Goal: Use online tool/utility: Utilize a website feature to perform a specific function

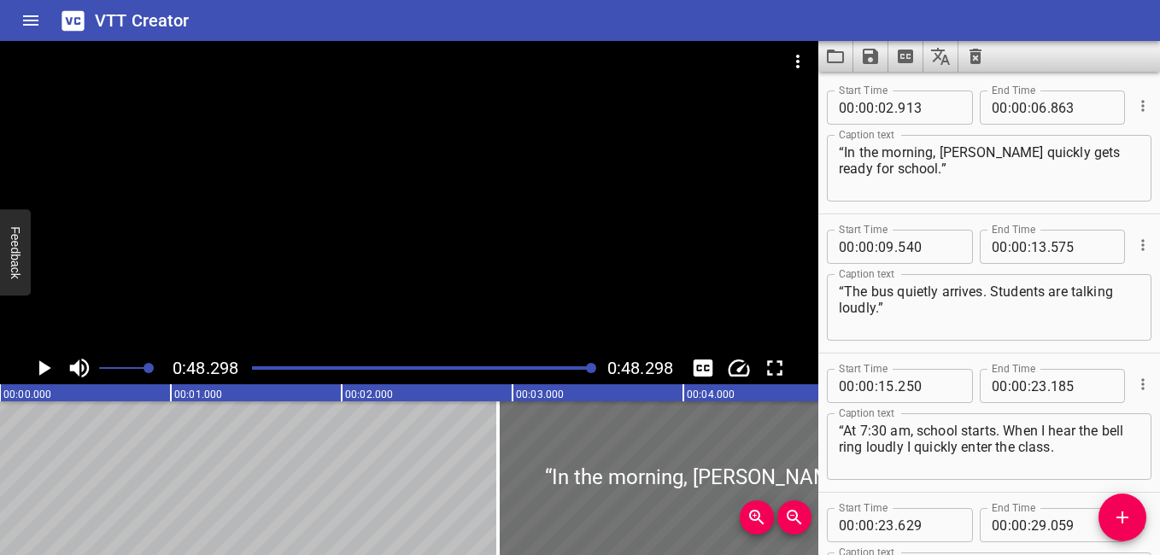
scroll to position [572, 0]
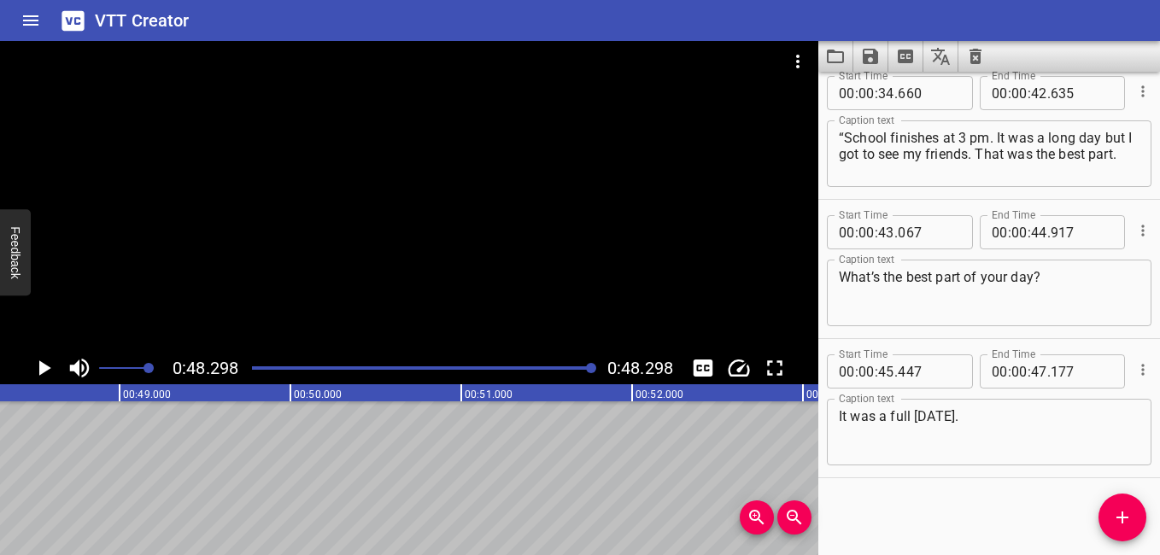
click at [980, 56] on icon "Clear captions" at bounding box center [976, 56] width 12 height 15
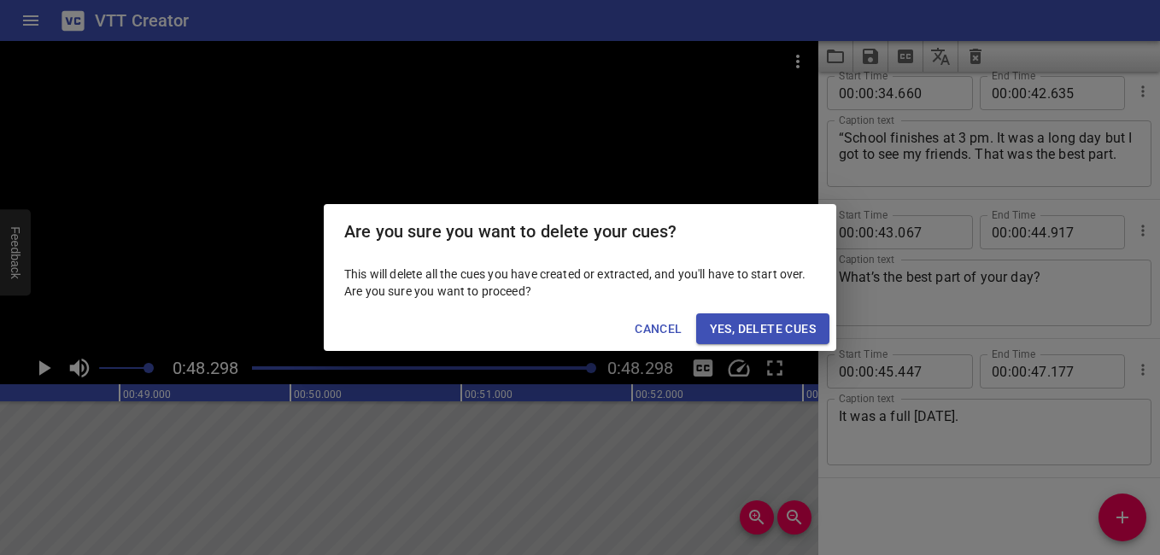
drag, startPoint x: 778, startPoint y: 311, endPoint x: 775, endPoint y: 320, distance: 9.7
click at [778, 312] on div "Cancel Yes, Delete Cues" at bounding box center [580, 329] width 513 height 45
click at [774, 322] on span "Yes, Delete Cues" at bounding box center [763, 329] width 106 height 21
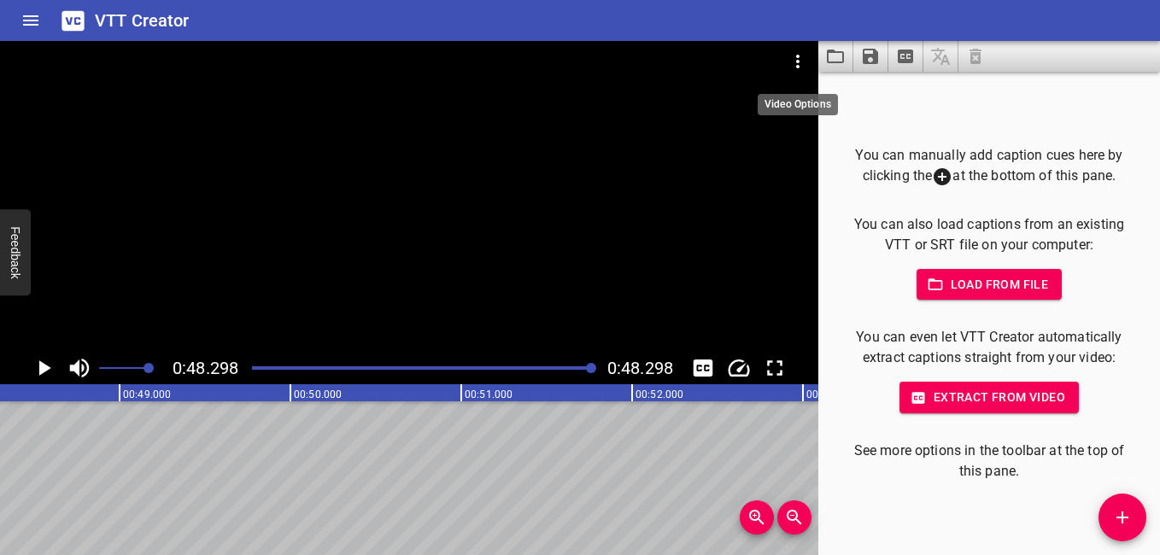
click at [801, 59] on icon "Video Options" at bounding box center [798, 61] width 21 height 21
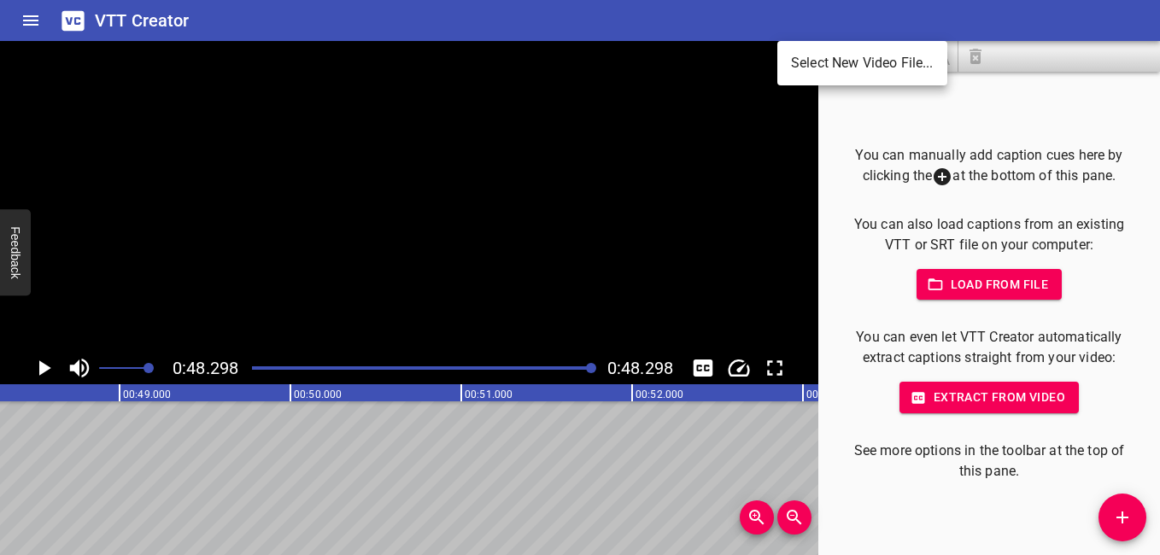
click at [837, 45] on ul "Select New Video File..." at bounding box center [863, 63] width 170 height 44
click at [835, 62] on li "Select New Video File..." at bounding box center [863, 63] width 170 height 31
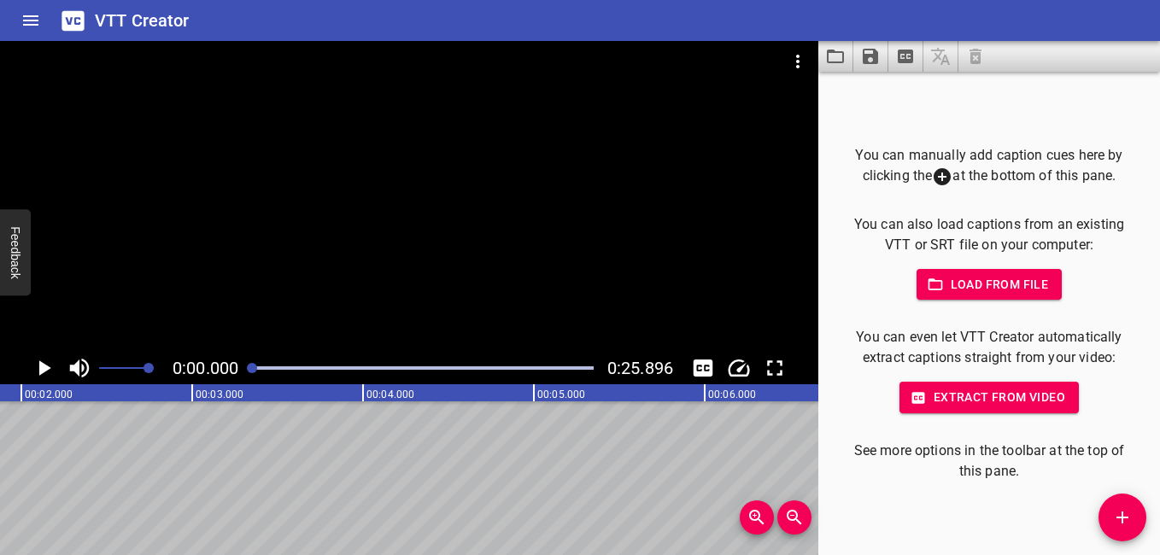
scroll to position [0, 0]
click at [1128, 517] on icon "Add Cue" at bounding box center [1123, 518] width 12 height 12
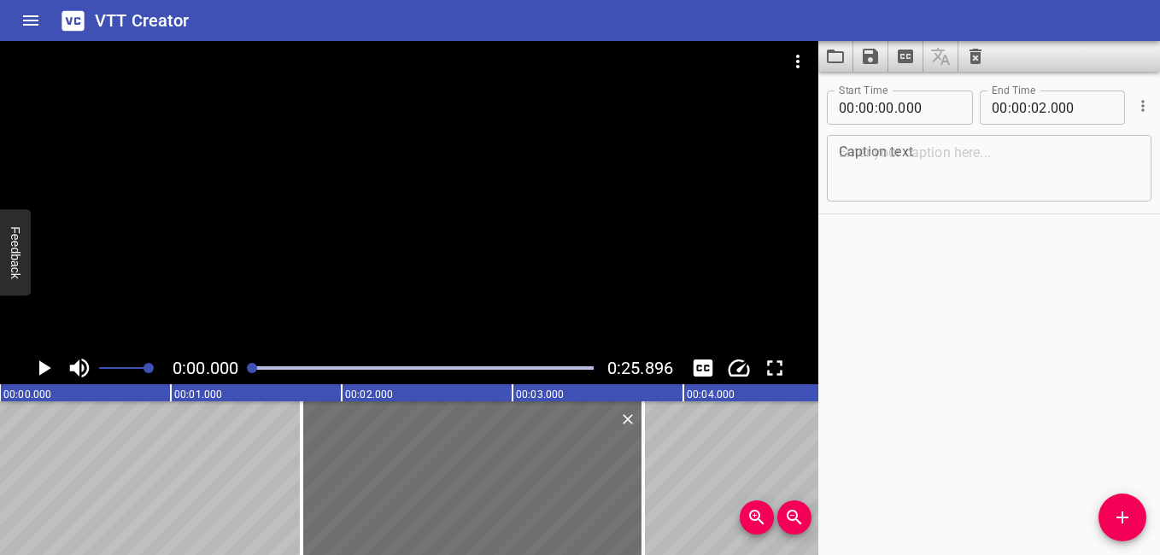
drag, startPoint x: 212, startPoint y: 467, endPoint x: 514, endPoint y: 545, distance: 311.7
click at [514, 545] on div "00:00.000 00:01.000 00:02.000 00:03.000 00:04.000 00:05.000 00:06.000 00:07.000…" at bounding box center [409, 470] width 819 height 171
type input "01"
type input "760"
type input "03"
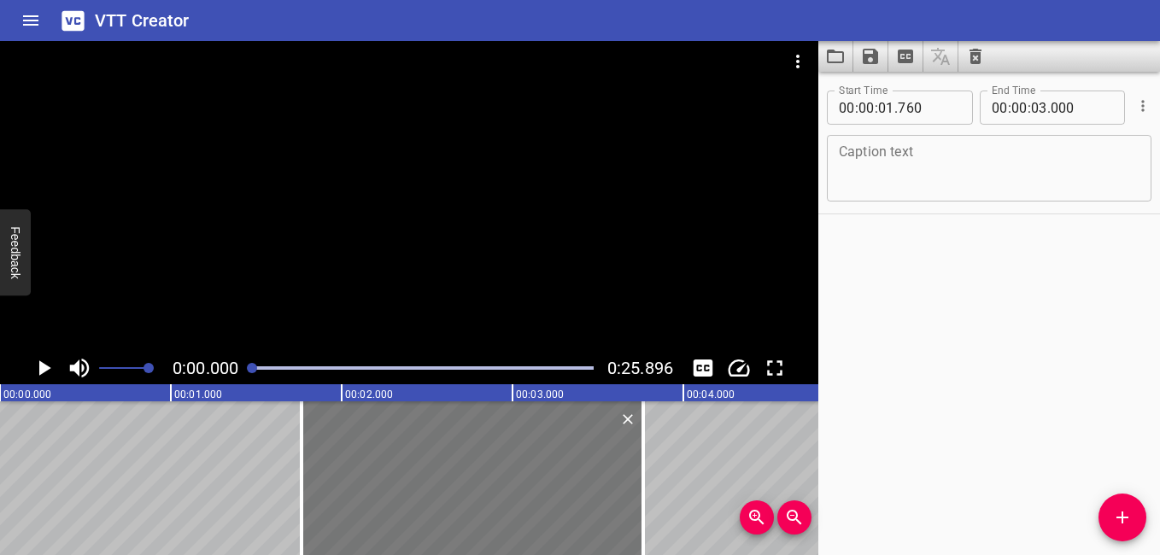
type input "760"
click at [954, 162] on textarea at bounding box center [989, 168] width 301 height 49
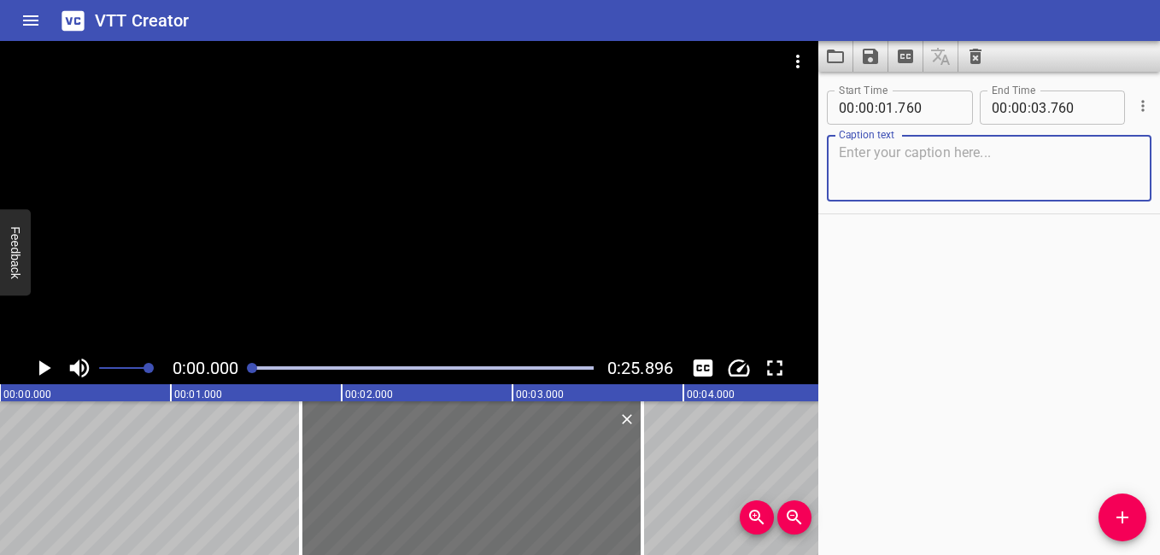
paste textarea "“Long ago ,Emirati families lived in the desert in bedouin tents.”"
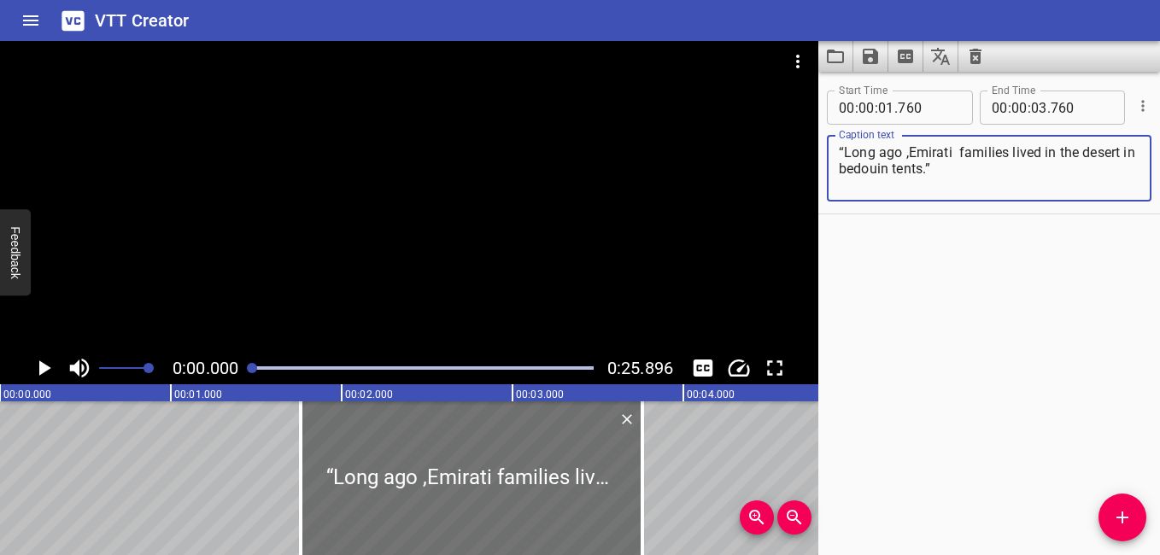
type textarea "“Long ago ,Emirati families lived in the desert in bedouin tents.”"
click at [43, 367] on icon "Play/Pause" at bounding box center [45, 368] width 12 height 15
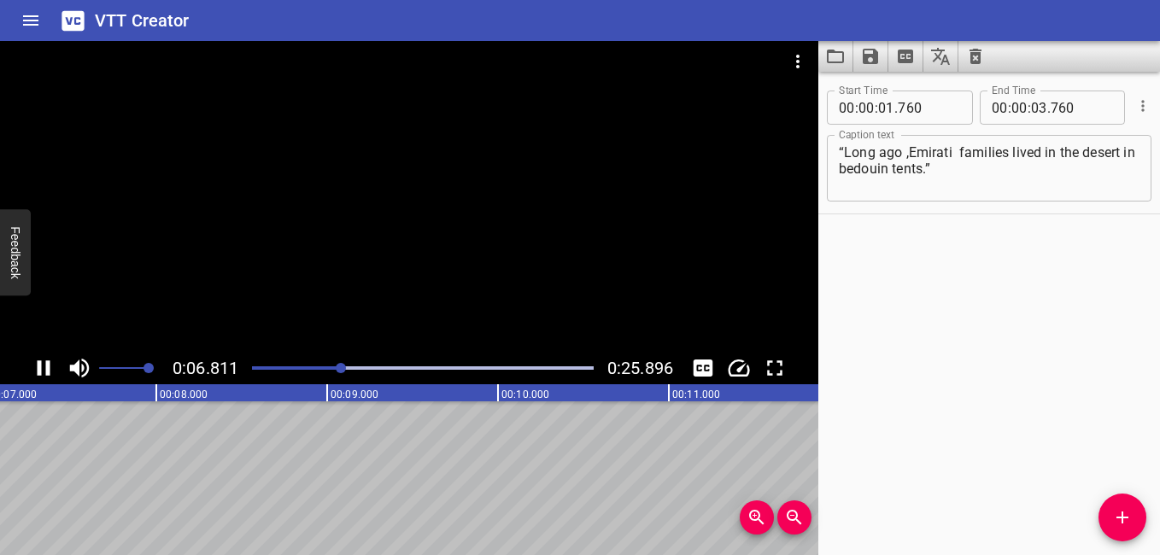
click at [38, 366] on icon "Play/Pause" at bounding box center [44, 368] width 13 height 15
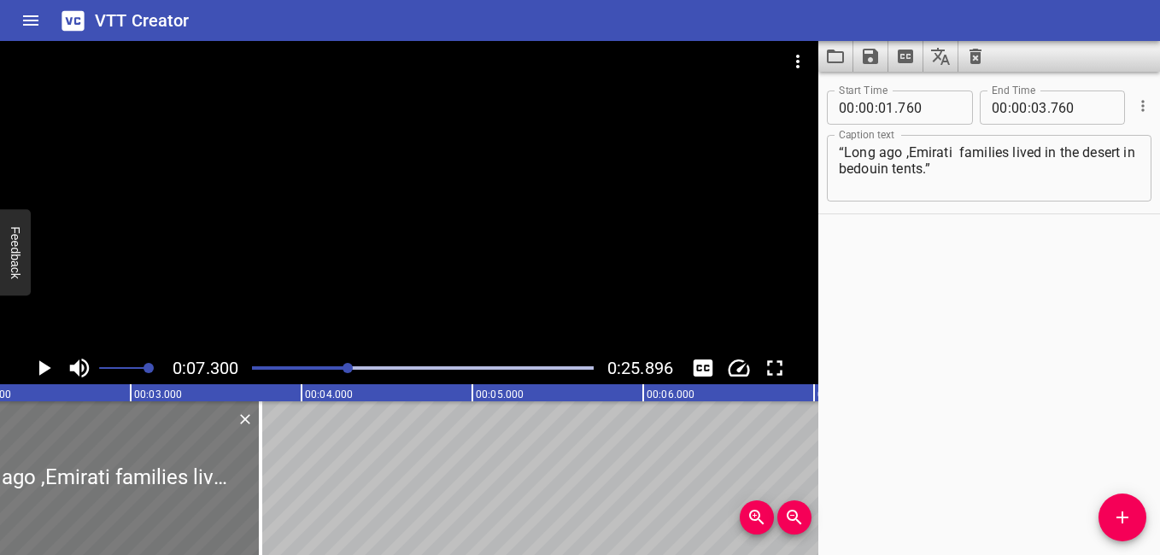
scroll to position [0, 415]
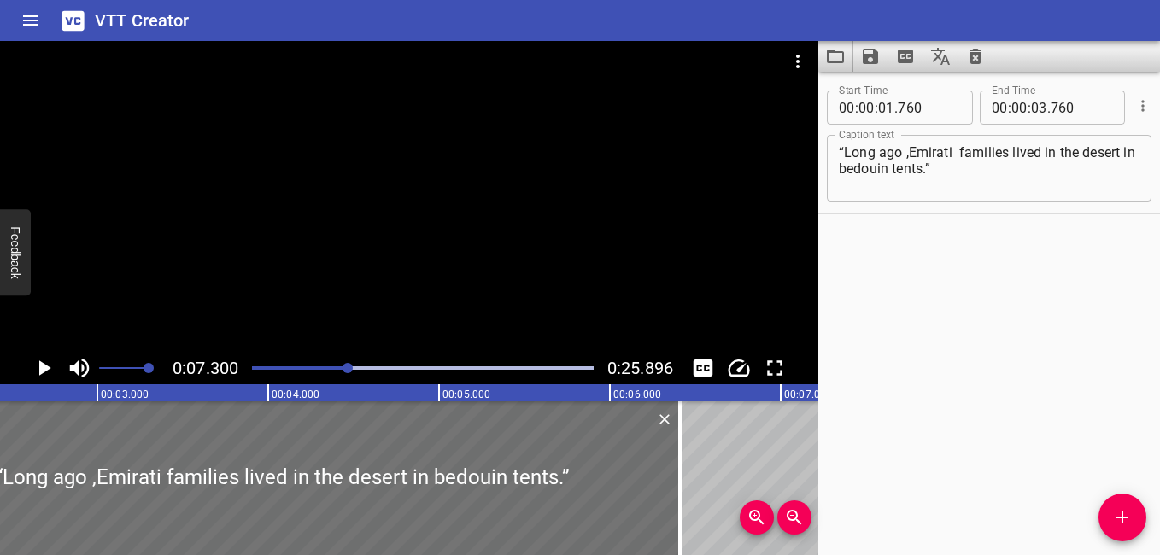
drag, startPoint x: 225, startPoint y: 476, endPoint x: 676, endPoint y: 549, distance: 457.0
click at [676, 549] on div "00:00.000 00:01.000 00:02.000 00:03.000 00:04.000 00:05.000 00:06.000 00:07.000…" at bounding box center [409, 470] width 819 height 171
type input "06"
type input "400"
click at [50, 363] on icon "Play/Pause" at bounding box center [44, 368] width 26 height 26
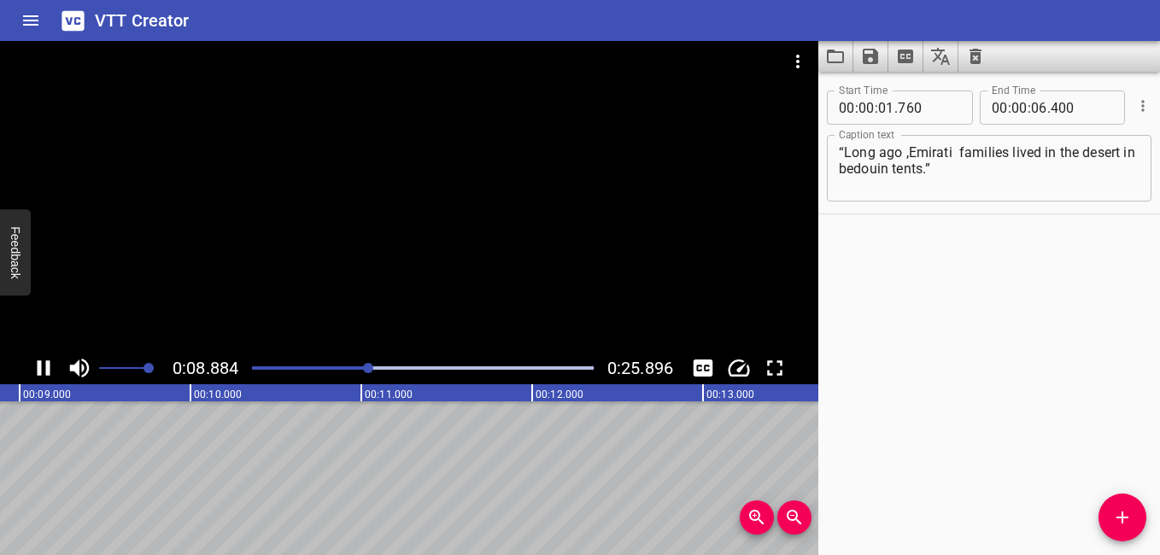
click at [47, 361] on icon "Play/Pause" at bounding box center [44, 368] width 13 height 15
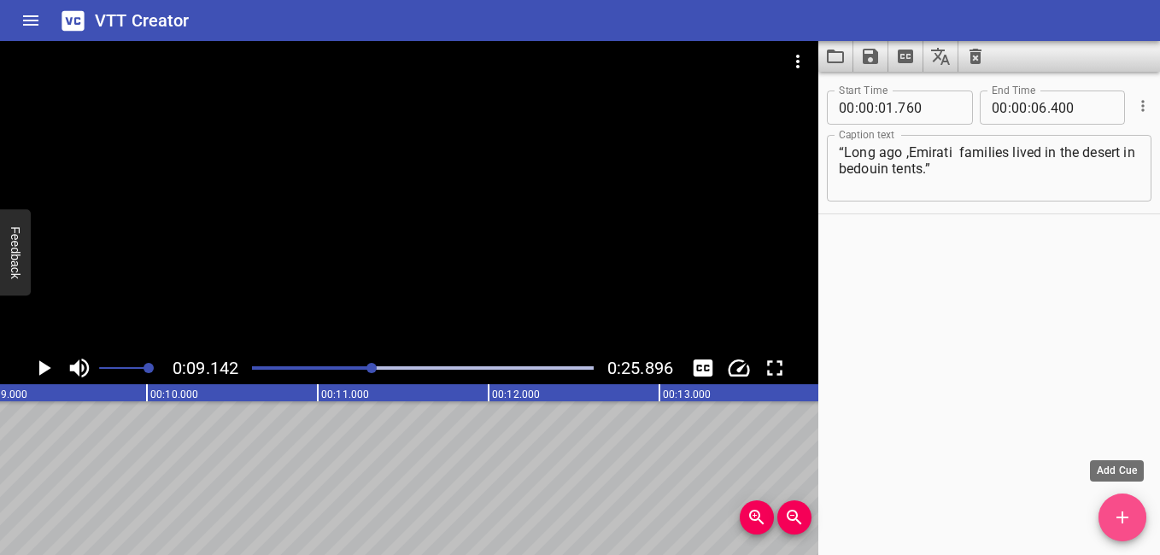
click at [1134, 519] on span "Add Cue" at bounding box center [1123, 518] width 48 height 21
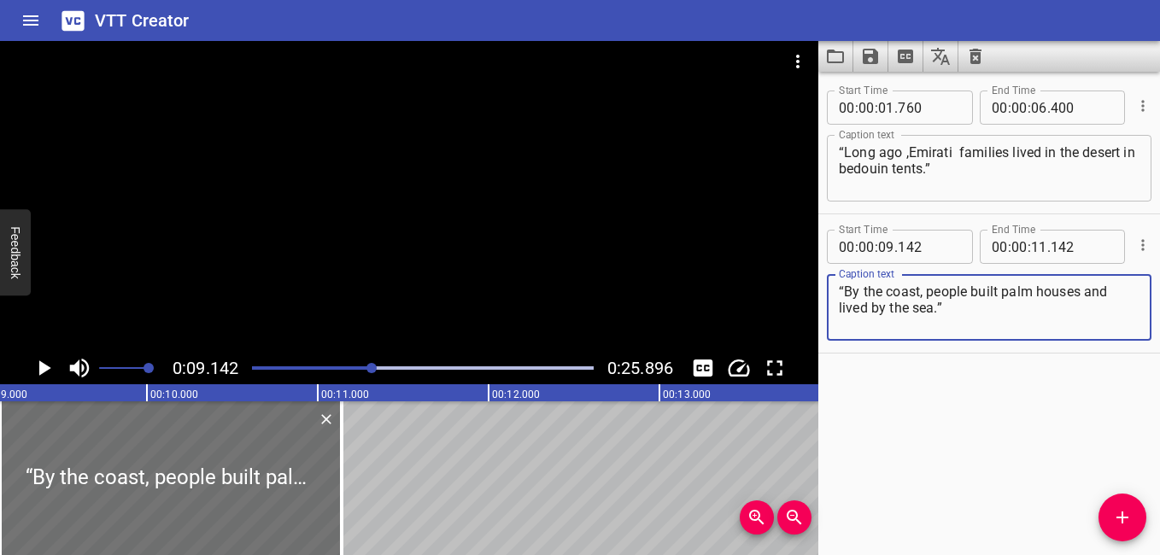
click at [840, 293] on textarea "“By the coast, people built palm houses and lived by the sea.”" at bounding box center [989, 308] width 301 height 49
type textarea "“By the coast, people built palm houses and lived by the sea.”"
click at [840, 146] on textarea "“Long ago ,Emirati families lived in the desert in bedouin tents.”" at bounding box center [989, 168] width 301 height 49
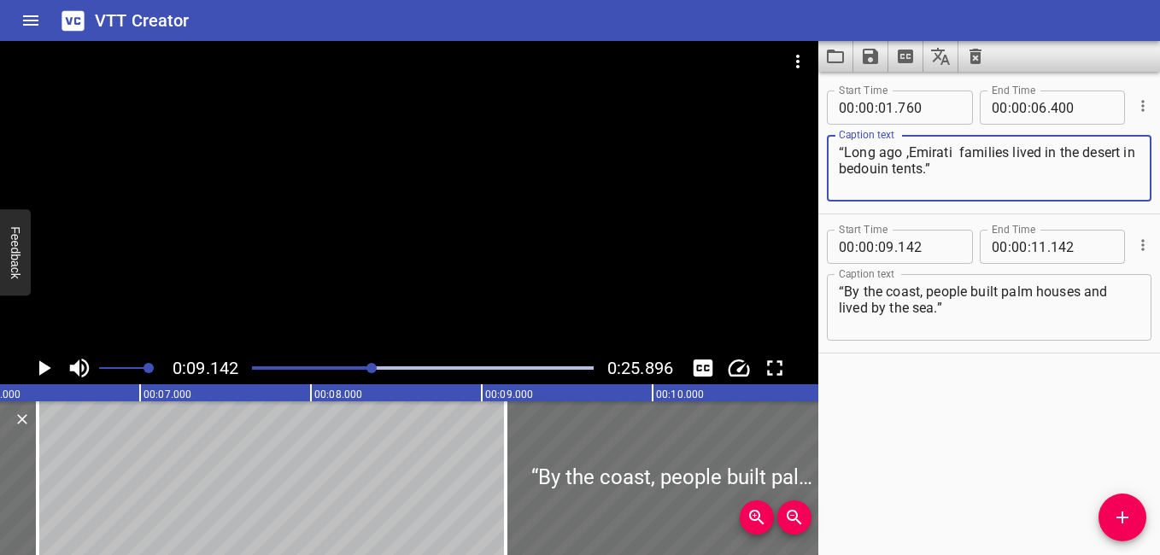
scroll to position [0, 1000]
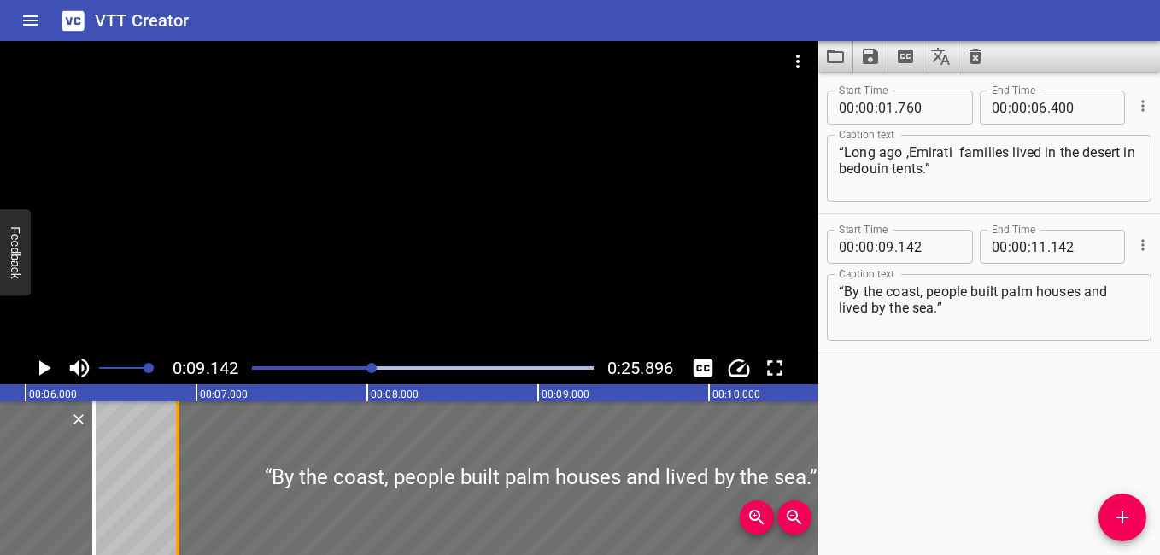
drag, startPoint x: 561, startPoint y: 494, endPoint x: 177, endPoint y: 478, distance: 384.8
click at [177, 478] on div at bounding box center [177, 479] width 3 height 154
type input "06"
type input "892"
click at [320, 362] on div at bounding box center [423, 368] width 362 height 24
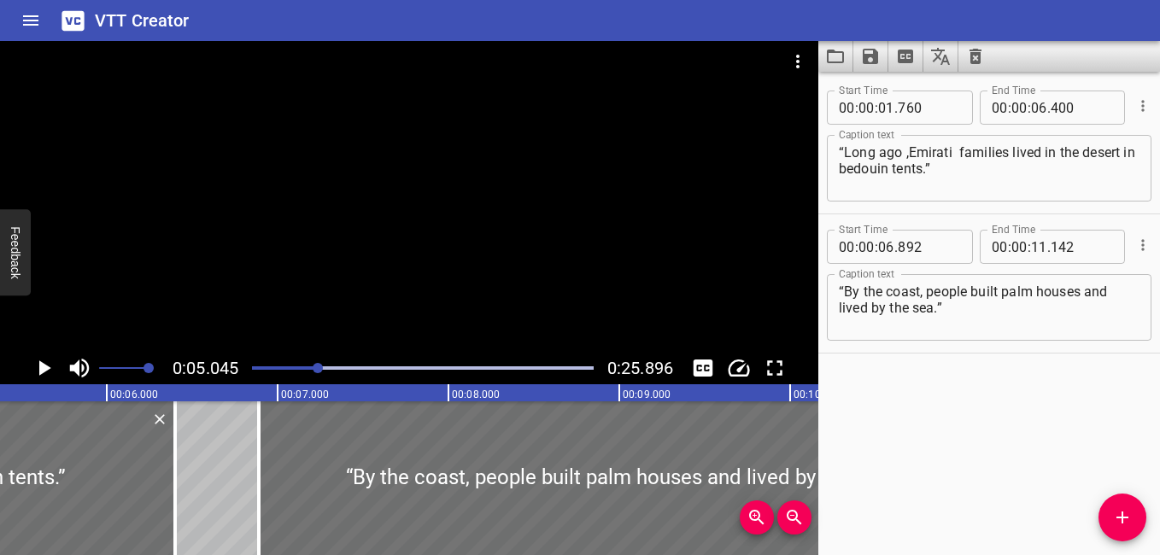
scroll to position [0, 862]
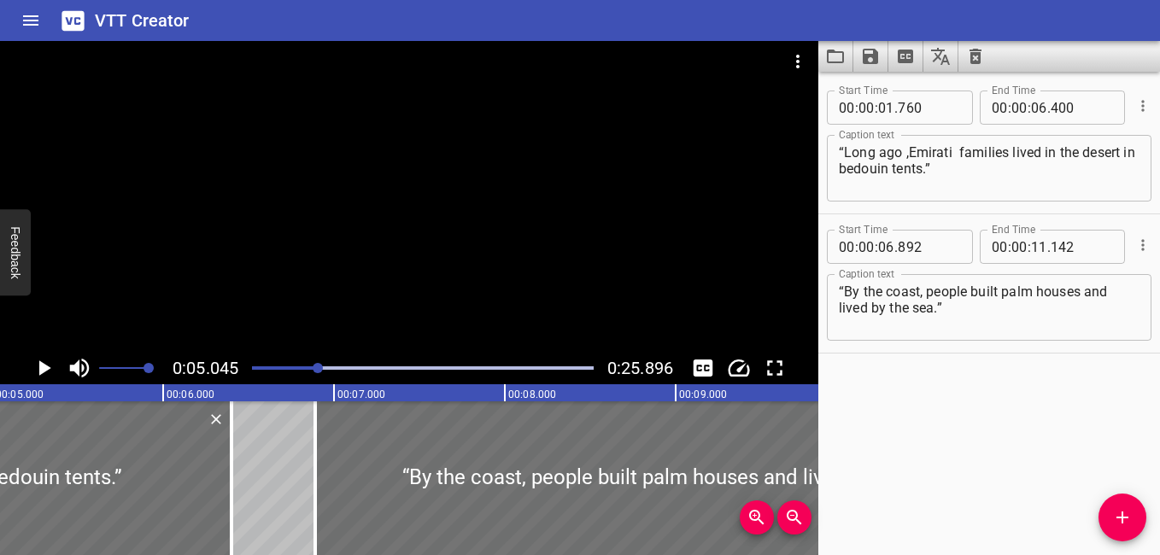
click at [43, 357] on icon "Play/Pause" at bounding box center [44, 368] width 26 height 26
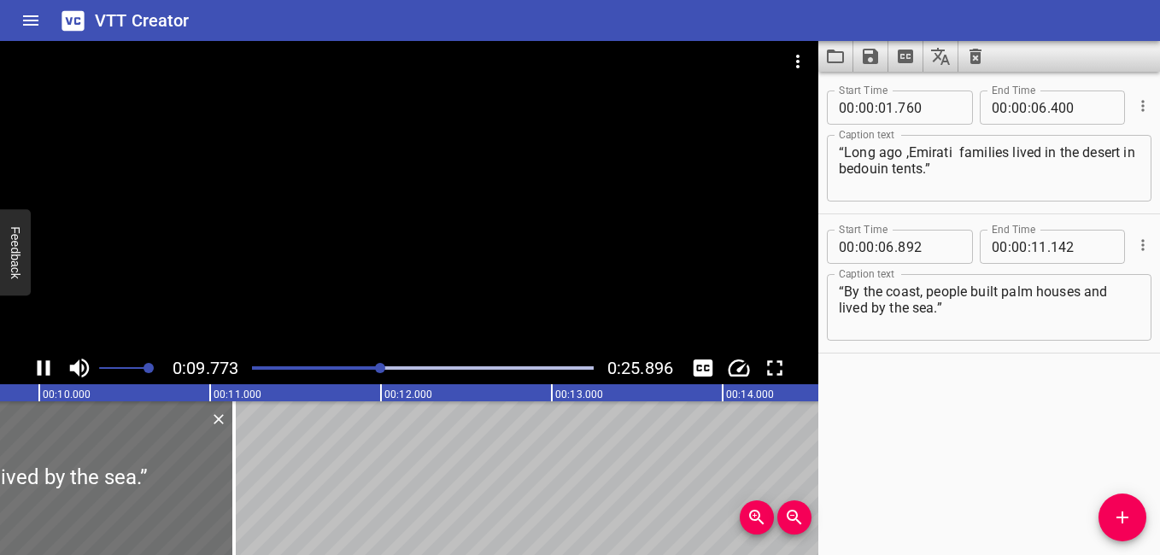
drag, startPoint x: 262, startPoint y: 477, endPoint x: 253, endPoint y: 480, distance: 10.0
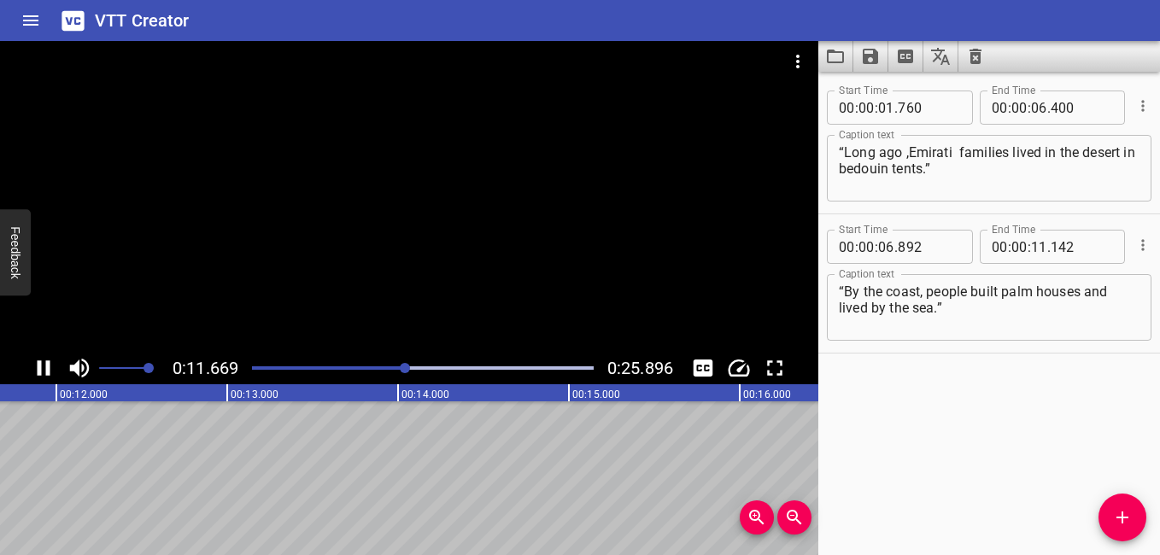
click at [46, 362] on icon "Play/Pause" at bounding box center [44, 368] width 13 height 15
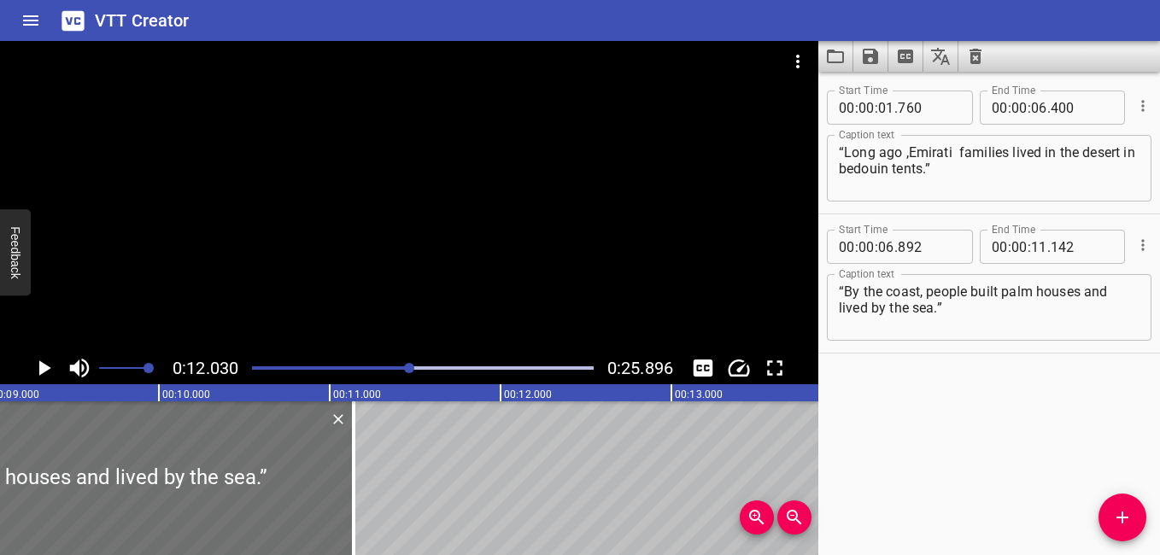
scroll to position [0, 1516]
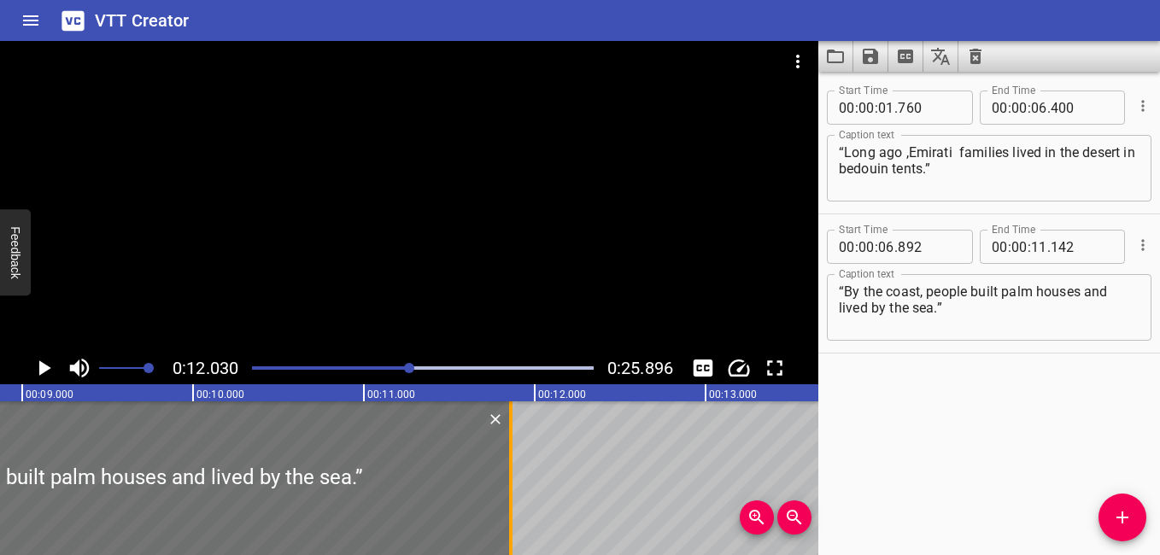
drag, startPoint x: 384, startPoint y: 506, endPoint x: 506, endPoint y: 529, distance: 124.3
click at [506, 529] on div at bounding box center [510, 479] width 17 height 154
type input "862"
click at [41, 373] on icon "Play/Pause" at bounding box center [45, 368] width 12 height 15
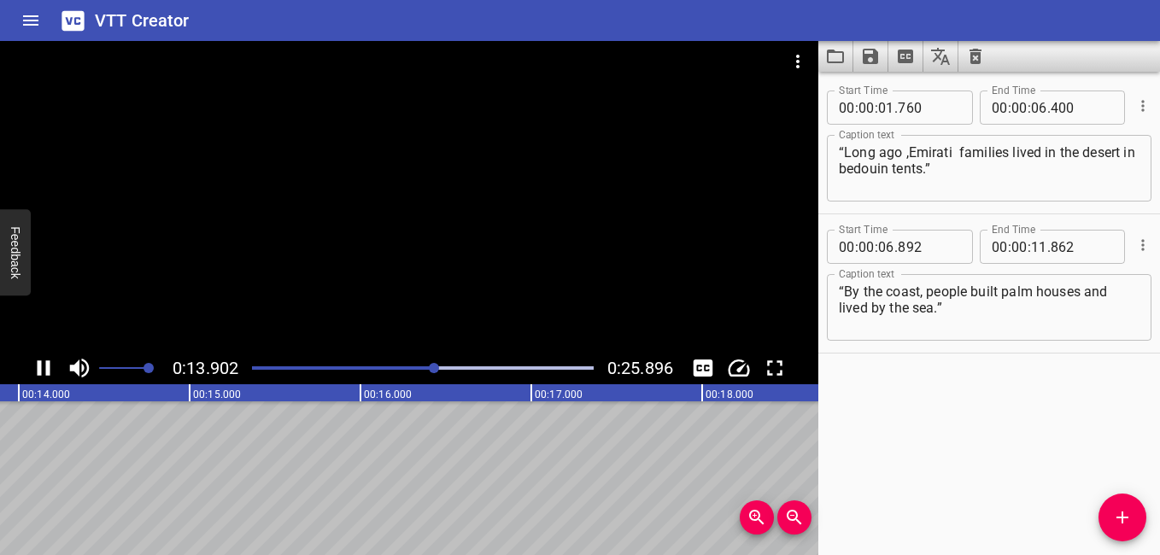
click at [38, 367] on icon "Play/Pause" at bounding box center [44, 368] width 13 height 15
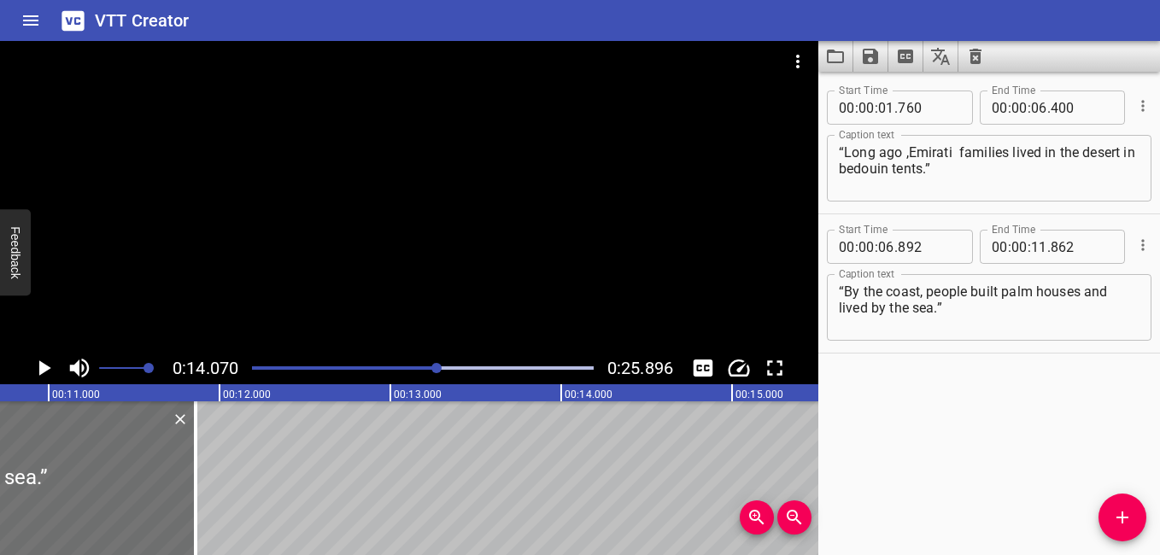
scroll to position [0, 1876]
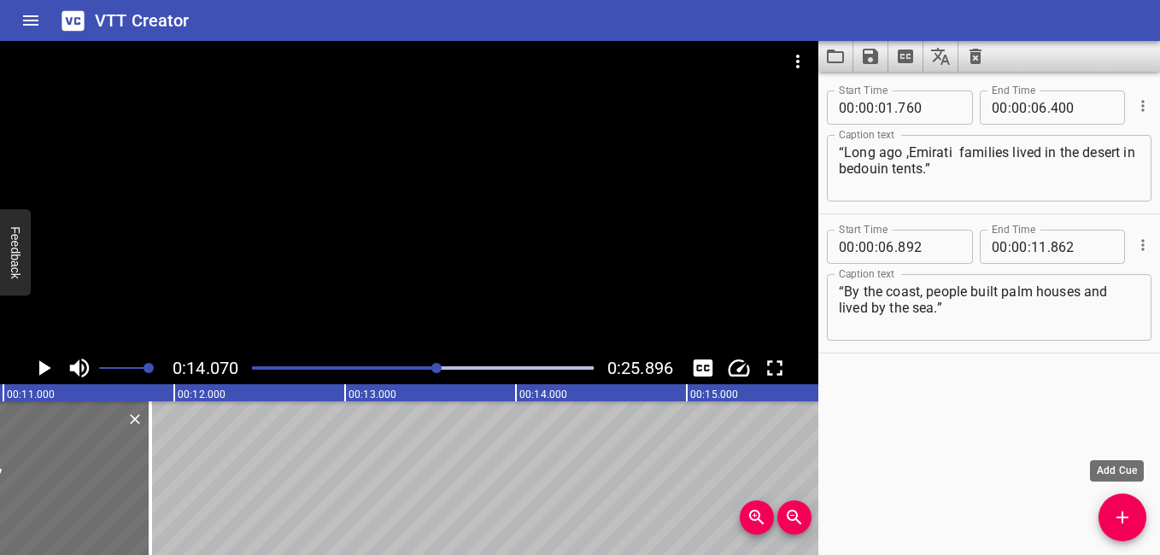
click at [1131, 518] on icon "Add Cue" at bounding box center [1123, 518] width 21 height 21
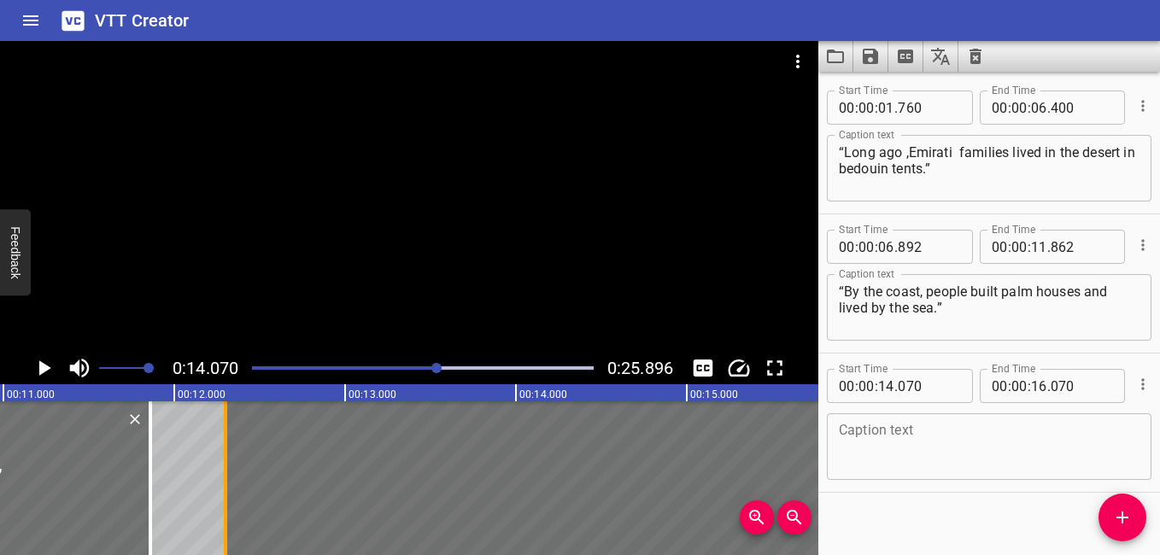
drag, startPoint x: 527, startPoint y: 484, endPoint x: 225, endPoint y: 485, distance: 302.5
click at [225, 485] on div at bounding box center [225, 479] width 3 height 154
type input "12"
type input "300"
click at [976, 432] on textarea at bounding box center [989, 447] width 301 height 49
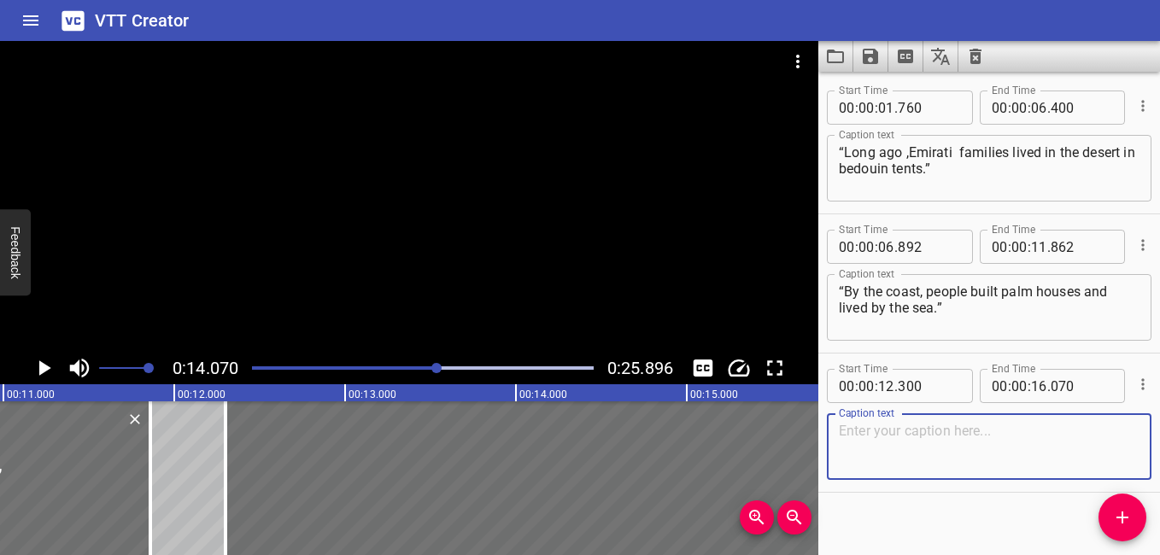
paste textarea "“Homes turned into stone houses with wind towers to stay cool."
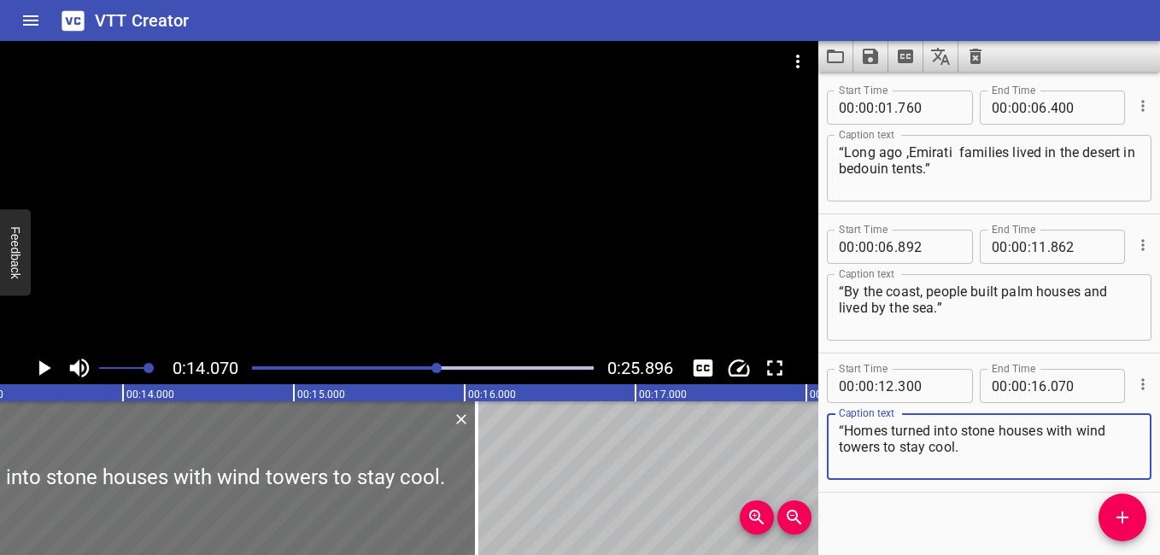
scroll to position [0, 2304]
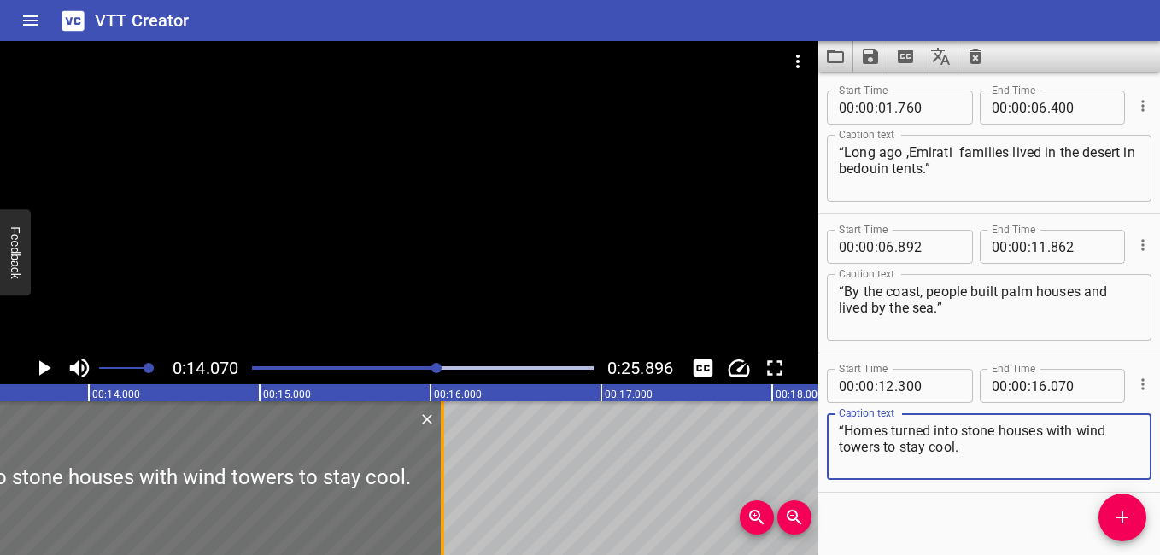
type textarea "“Homes turned into stone houses with wind towers to stay cool."
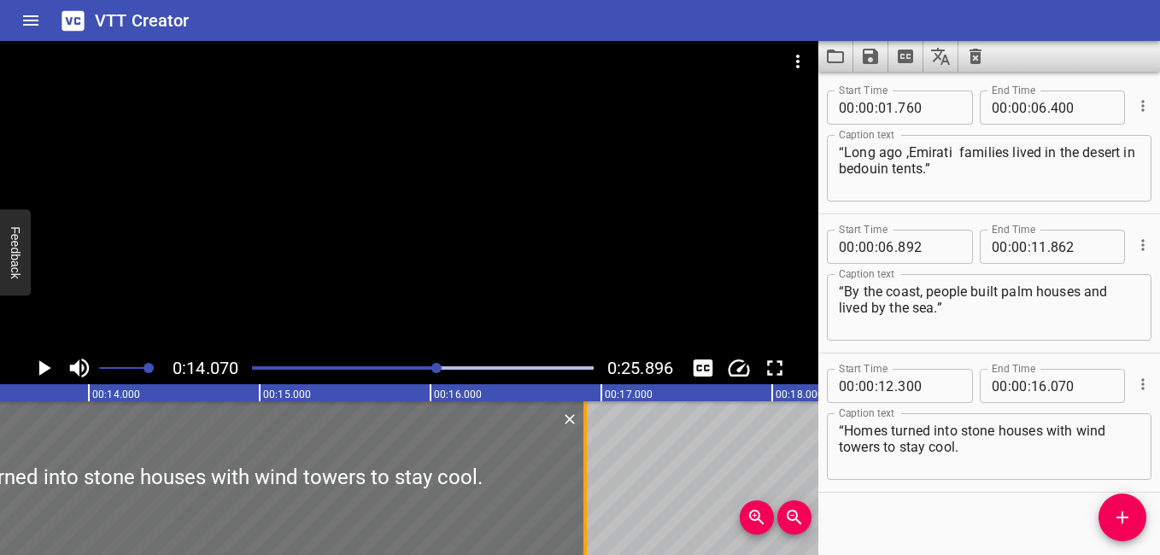
drag, startPoint x: 437, startPoint y: 481, endPoint x: 574, endPoint y: 537, distance: 147.9
click at [577, 537] on div at bounding box center [585, 479] width 17 height 154
type input "870"
click at [42, 375] on icon "Play/Pause" at bounding box center [44, 368] width 26 height 26
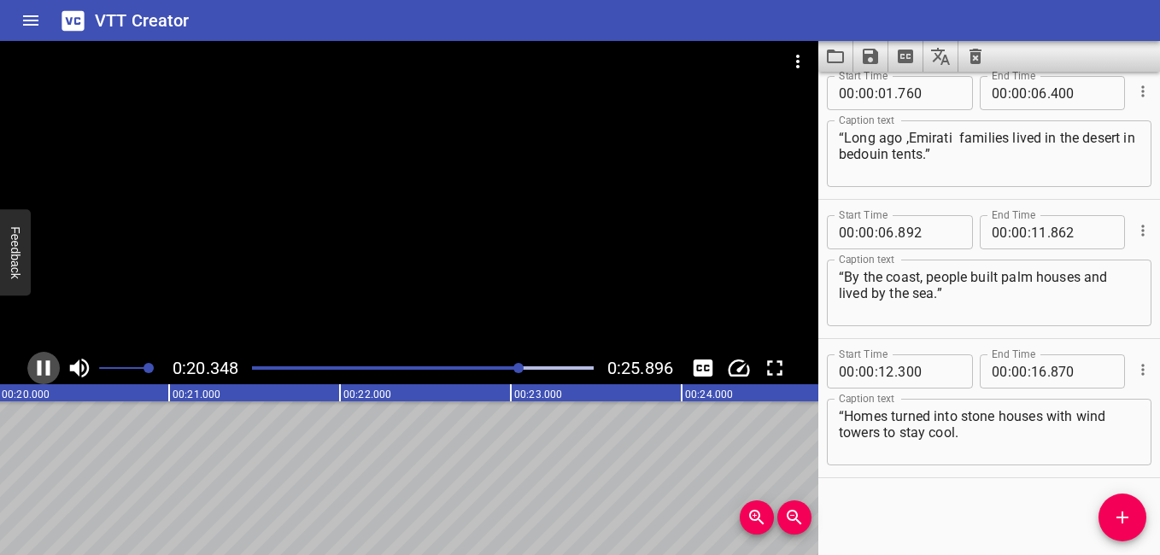
click at [52, 372] on icon "Play/Pause" at bounding box center [44, 368] width 26 height 26
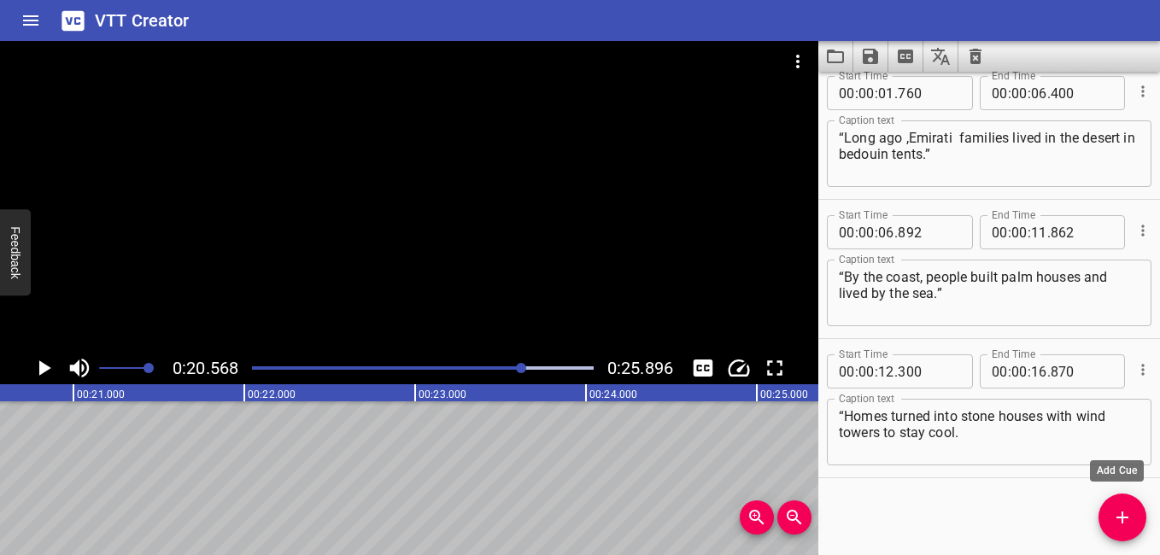
click at [1118, 525] on icon "Add Cue" at bounding box center [1123, 518] width 21 height 21
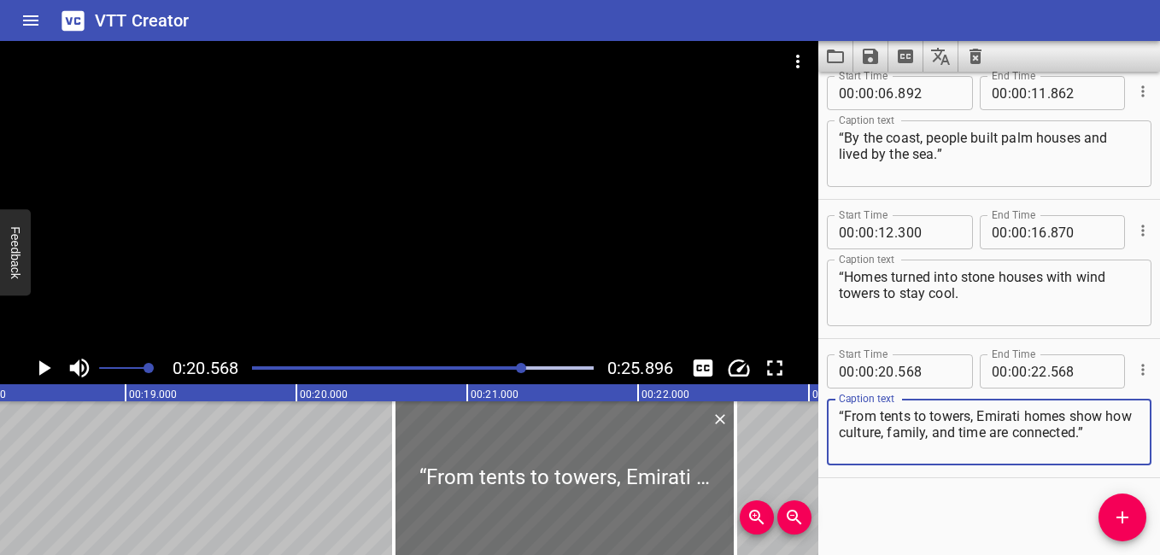
scroll to position [0, 2818]
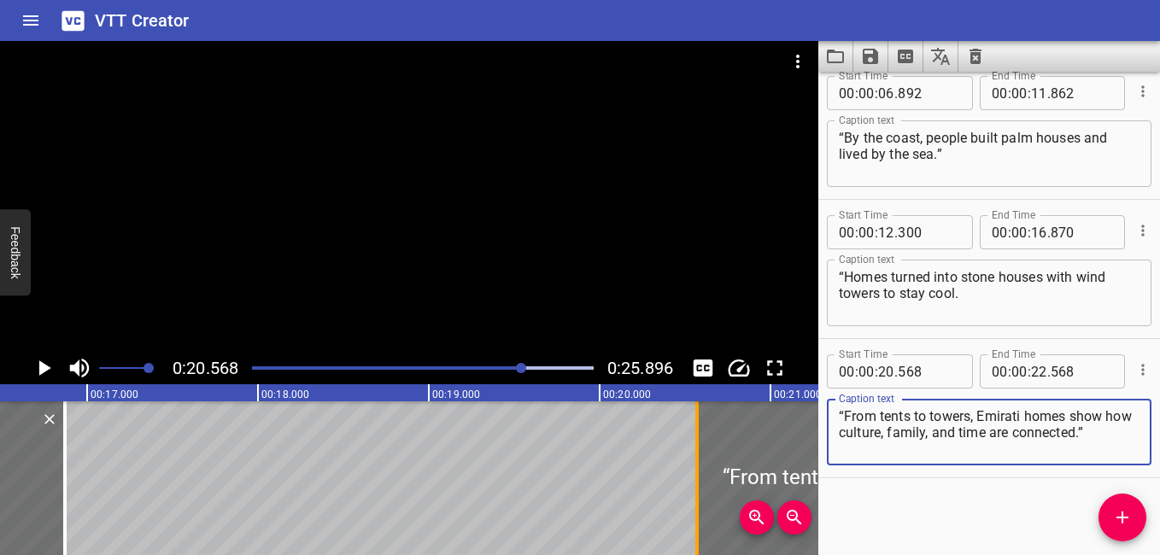
type textarea "“From tents to towers, Emirati homes show how culture, family, and time are con…"
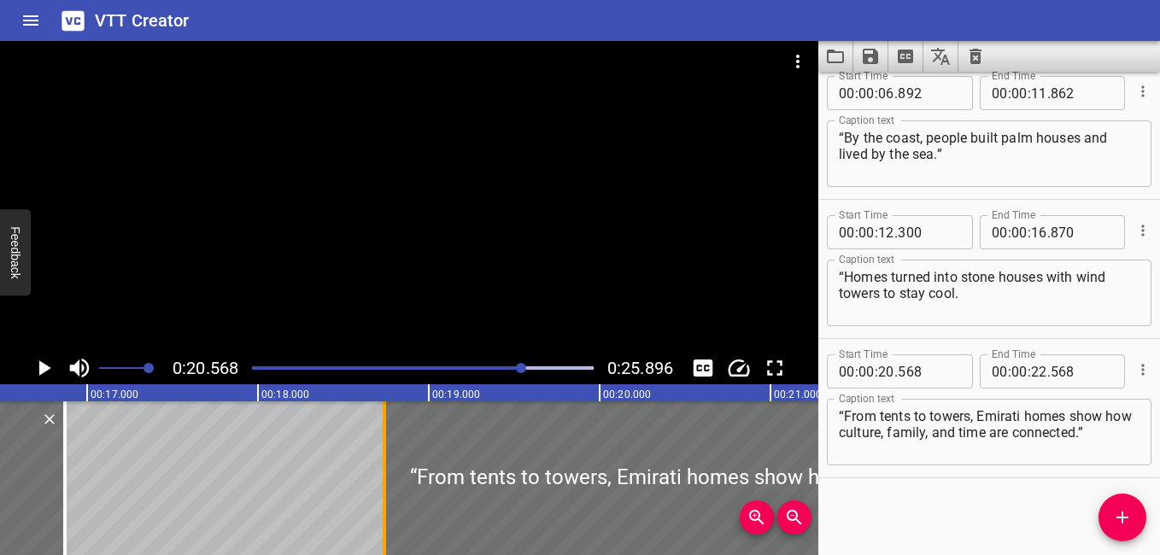
drag, startPoint x: 699, startPoint y: 492, endPoint x: 386, endPoint y: 485, distance: 312.8
click at [386, 485] on div at bounding box center [384, 479] width 17 height 154
type input "18"
type input "738"
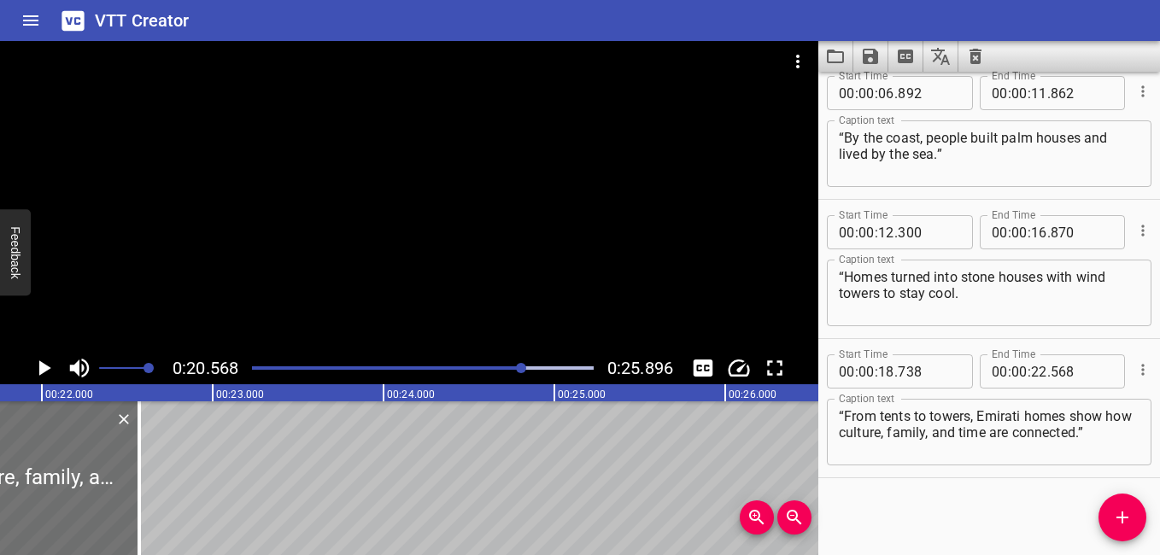
scroll to position [0, 3583]
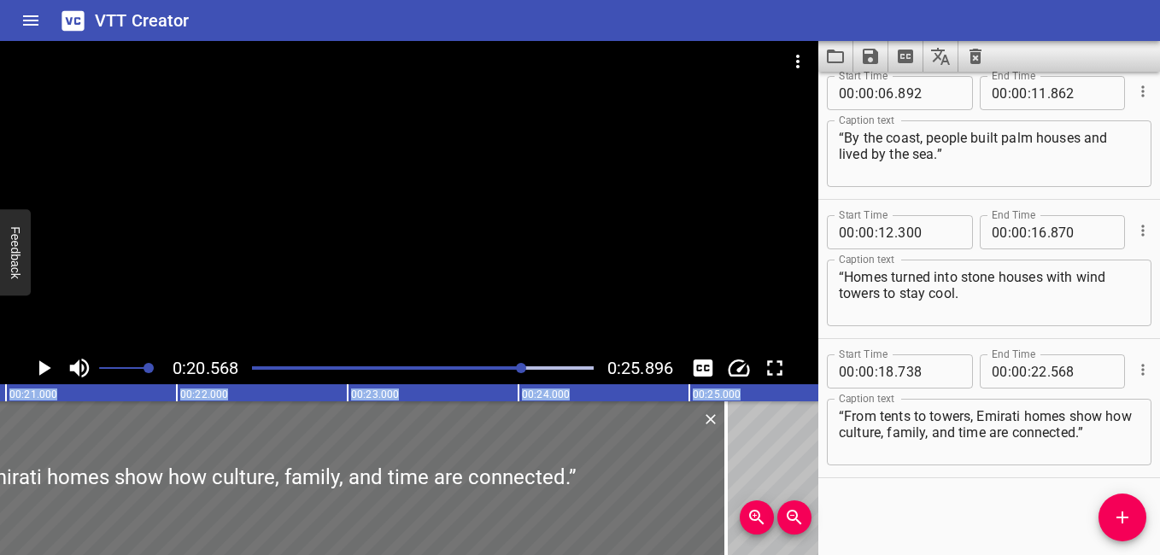
drag, startPoint x: 272, startPoint y: 493, endPoint x: 724, endPoint y: 563, distance: 457.4
click at [724, 555] on html "VTT Creator Caption Editor Batch Transcribe Login Sign Up Privacy Contact 0:20.…" at bounding box center [580, 277] width 1160 height 555
type input "25"
type input "213"
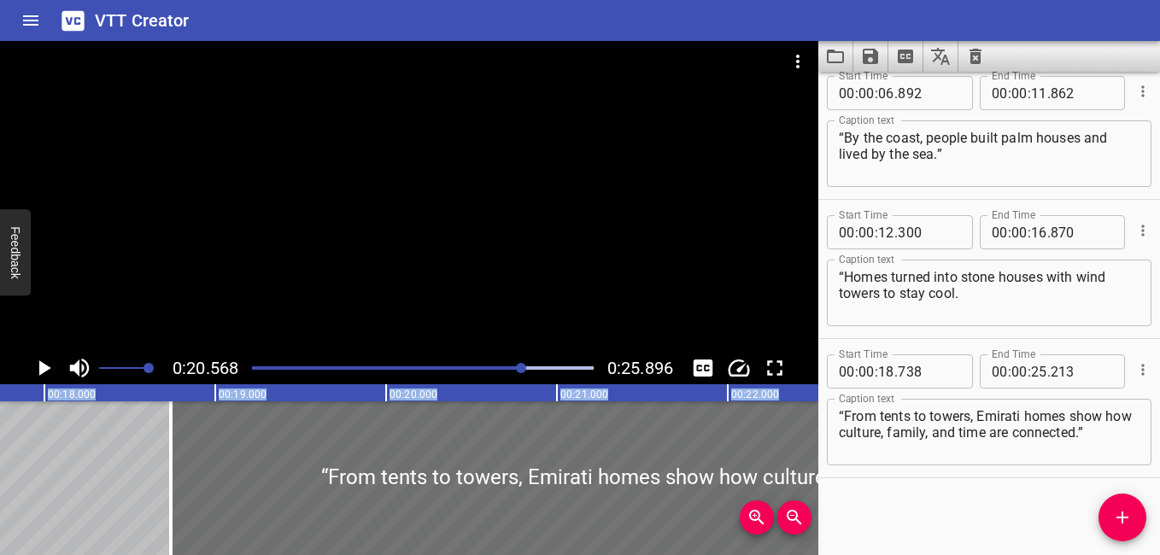
scroll to position [0, 2818]
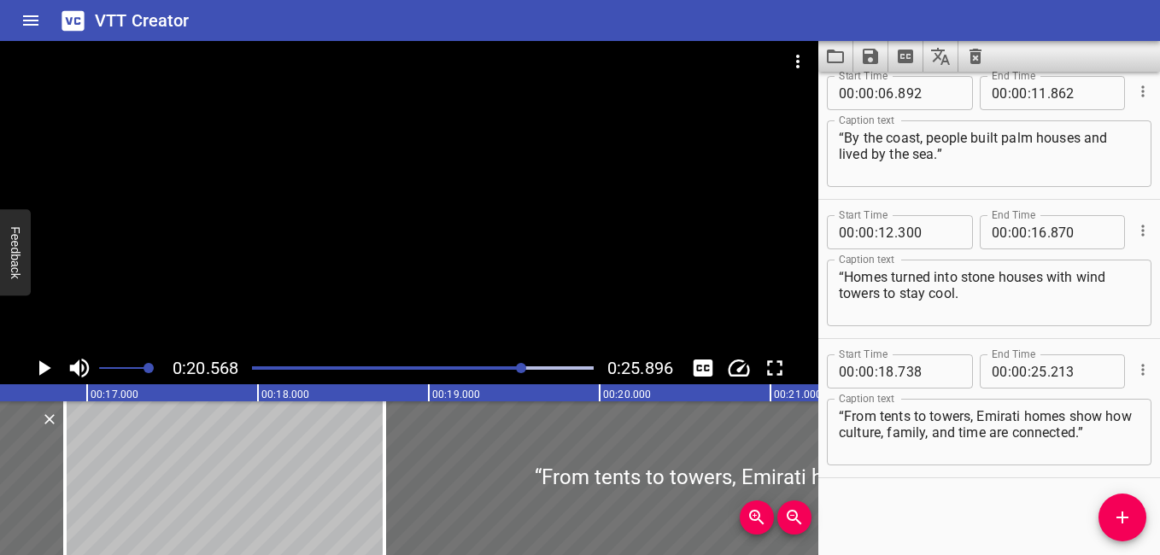
click at [478, 368] on div "Play progress" at bounding box center [353, 368] width 342 height 3
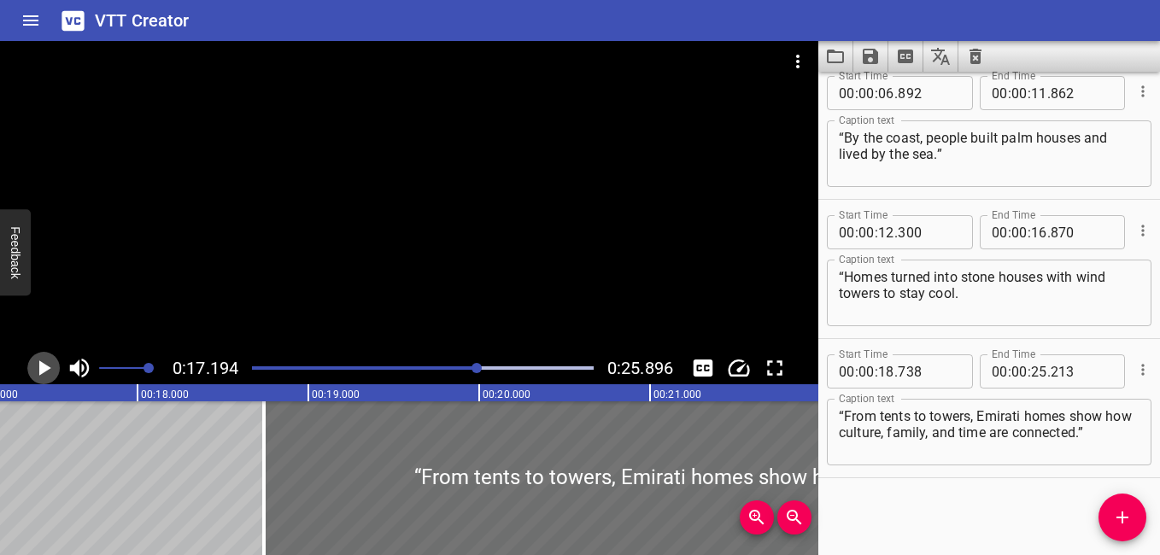
click at [45, 367] on icon "Play/Pause" at bounding box center [45, 368] width 12 height 15
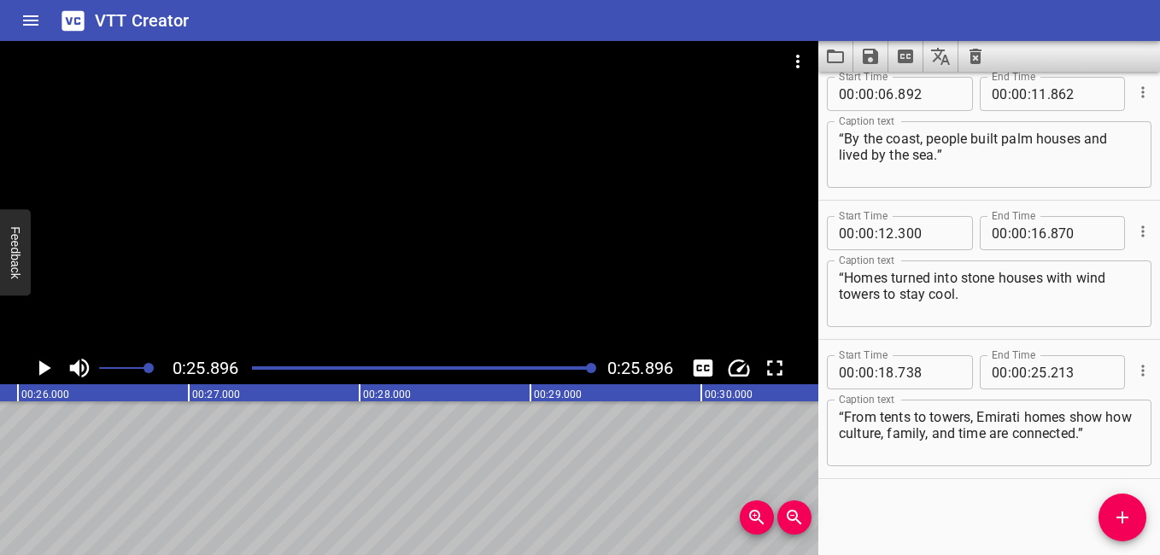
scroll to position [154, 0]
click at [841, 415] on textarea "“From tents to towers, Emirati homes show how culture, family, and time are con…" at bounding box center [989, 432] width 301 height 49
click at [838, 279] on div "“Homes turned into stone houses with wind towers to stay cool. Caption text" at bounding box center [989, 293] width 325 height 67
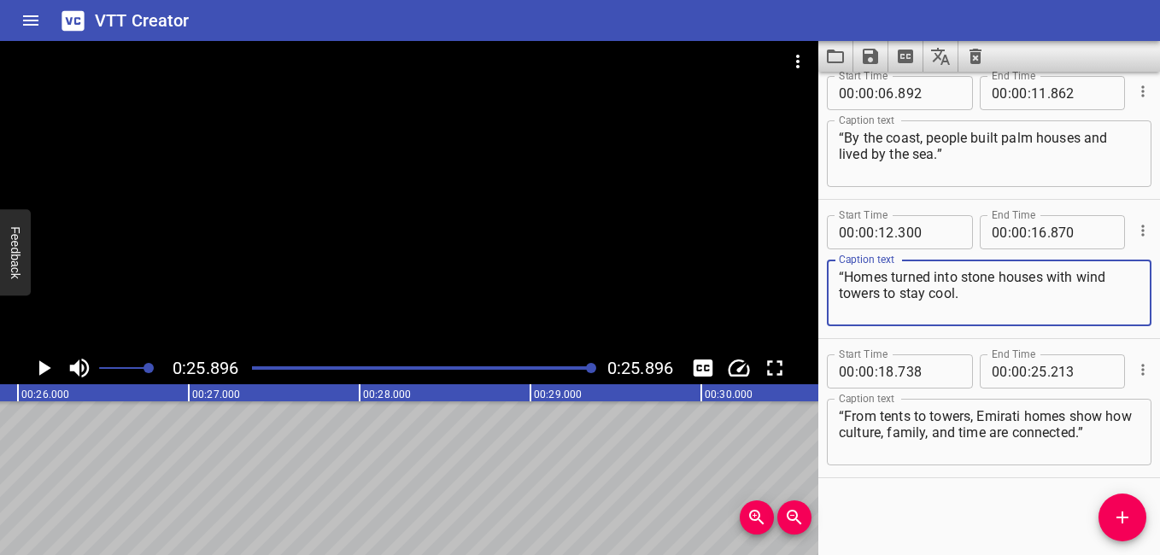
click at [837, 275] on div "“Homes turned into stone houses with wind towers to stay cool. Caption text" at bounding box center [989, 293] width 325 height 67
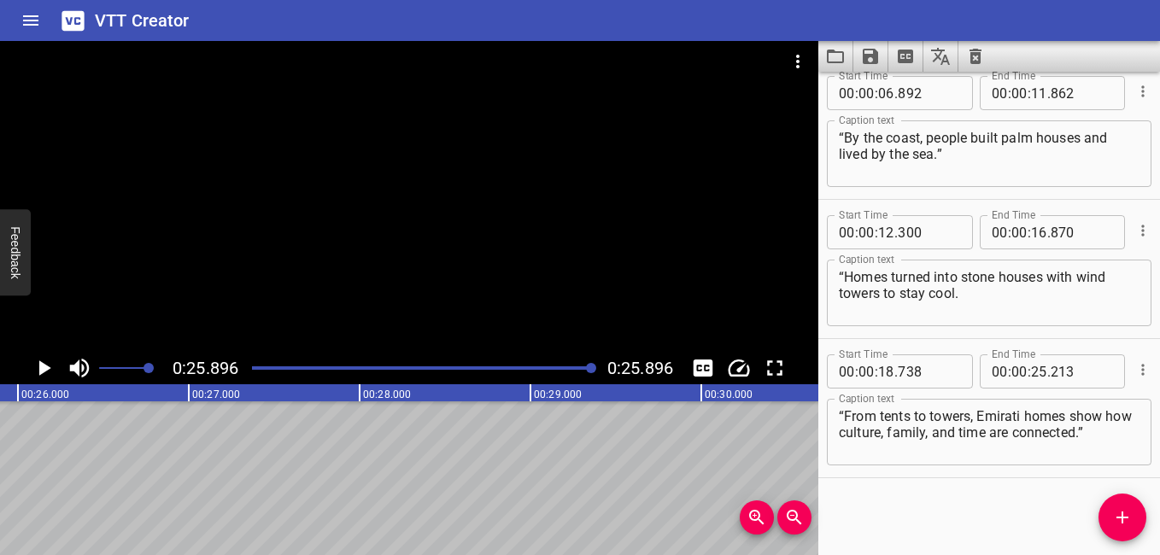
click at [1129, 197] on div "Start Time 00 : 00 : 06 . 892 Start Time End Time 00 : 00 : 11 . 862 End Time C…" at bounding box center [990, 130] width 342 height 138
click at [840, 273] on textarea "“Homes turned into stone houses with wind towers to stay cool." at bounding box center [989, 293] width 301 height 49
click at [1056, 487] on div "Start Time 00 : 00 : 01 . 760 Start Time End Time 00 : 00 : 06 . 400 End Time C…" at bounding box center [990, 314] width 342 height 484
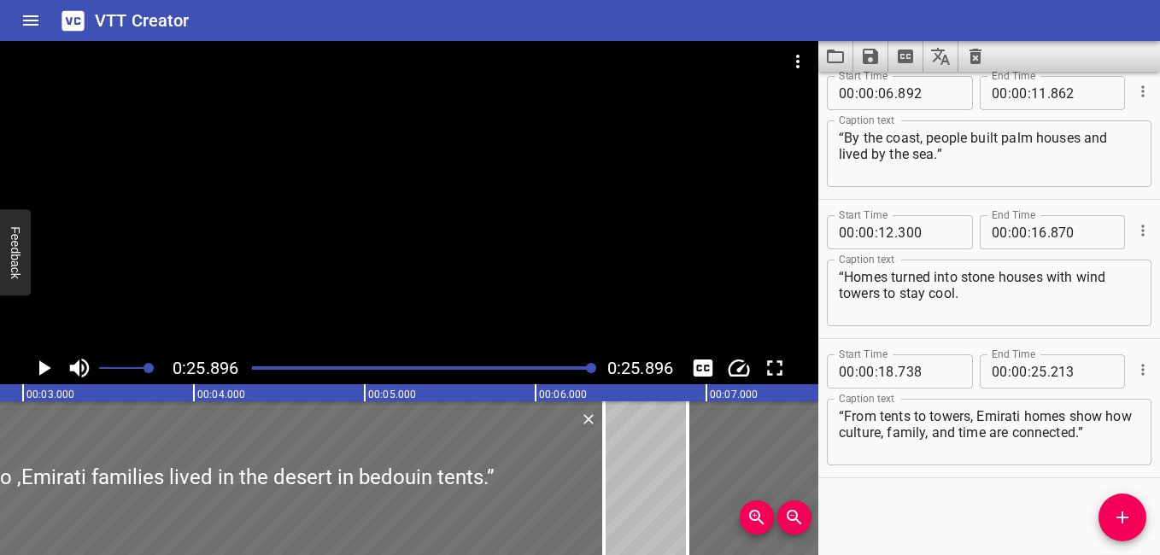
scroll to position [0, 0]
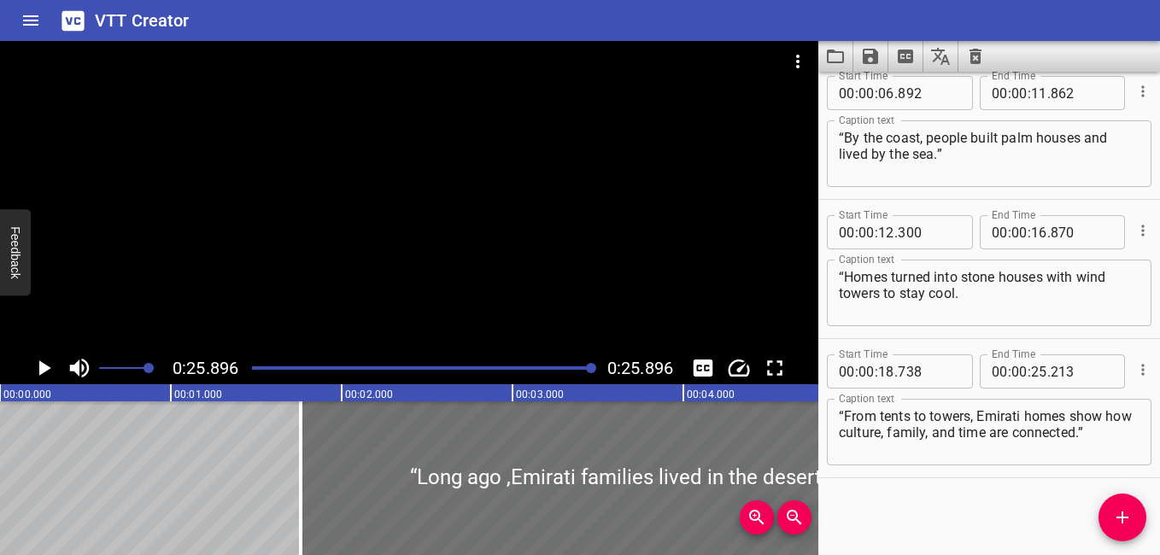
click at [256, 368] on div "Play progress" at bounding box center [423, 368] width 342 height 3
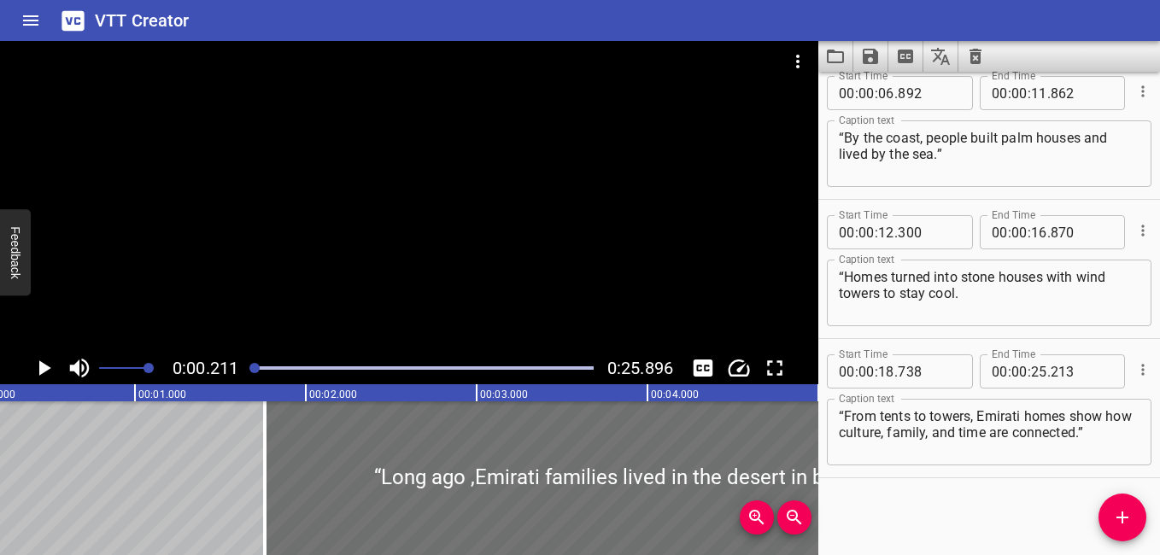
click at [38, 369] on icon "Play/Pause" at bounding box center [44, 368] width 26 height 26
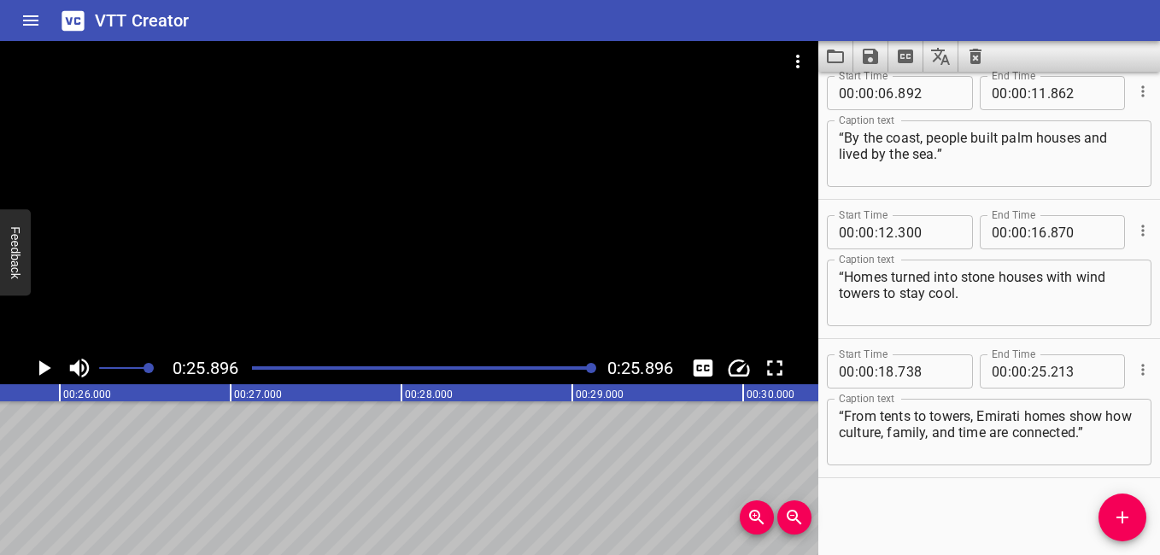
scroll to position [0, 4425]
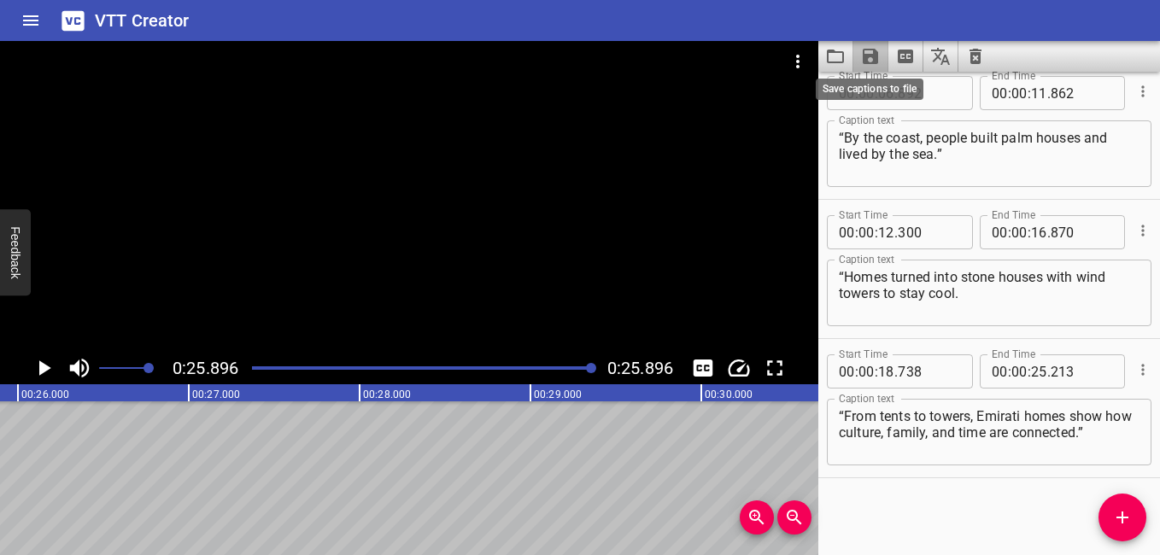
click at [871, 54] on icon "Save captions to file" at bounding box center [870, 56] width 15 height 15
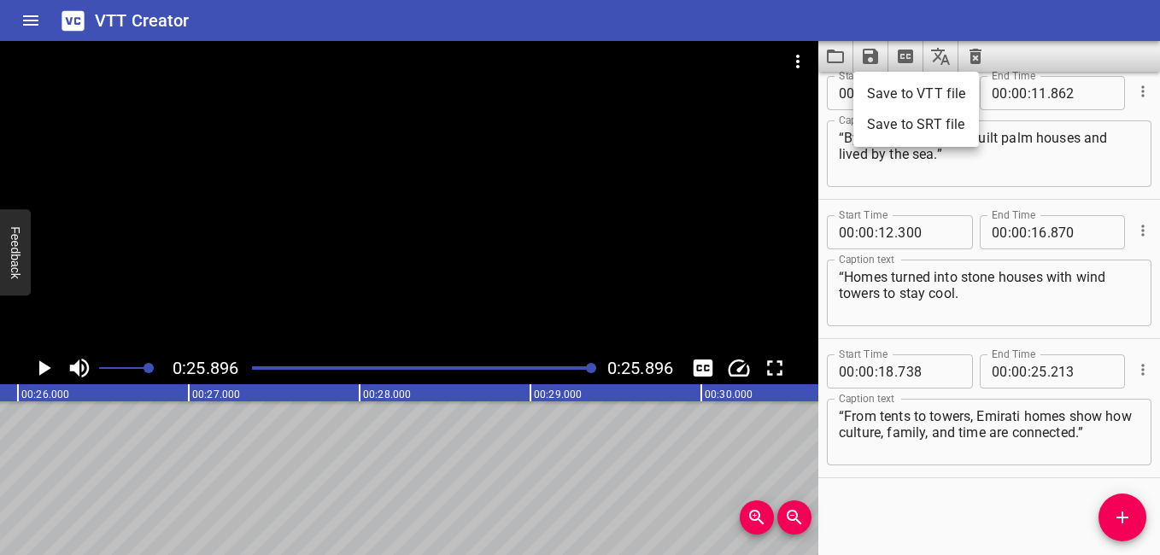
click at [925, 97] on li "Save to VTT file" at bounding box center [917, 94] width 126 height 31
click at [479, 475] on div "“Long ago ,Emirati families lived in the desert in bedouin tents.” “By the coas…" at bounding box center [702, 479] width 10254 height 154
